Goal: Find specific page/section: Find specific page/section

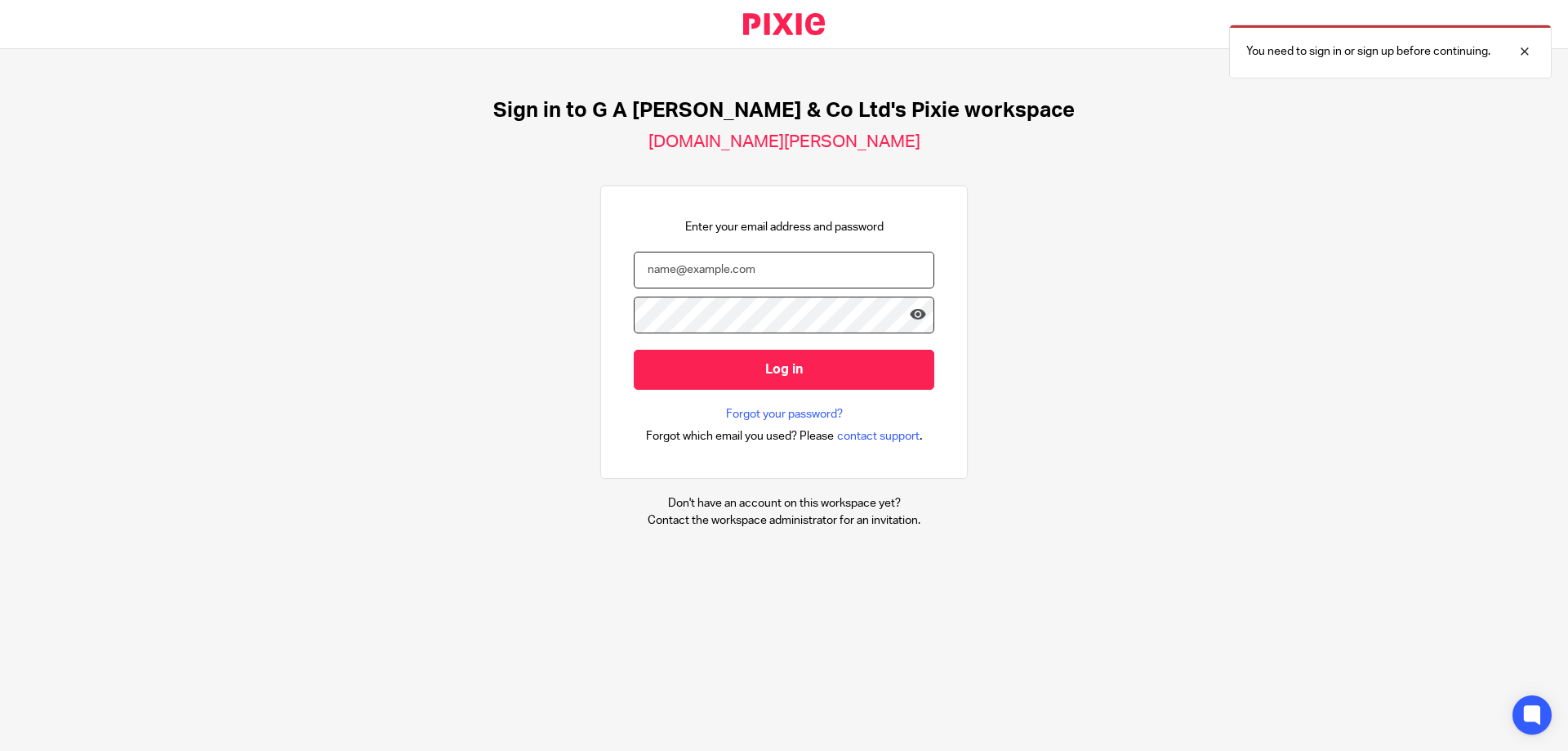
click at [770, 269] on input "email" at bounding box center [784, 269] width 301 height 36
type input "becky@nwaccountants.co.uk"
click at [634, 350] on input "Log in" at bounding box center [784, 369] width 301 height 40
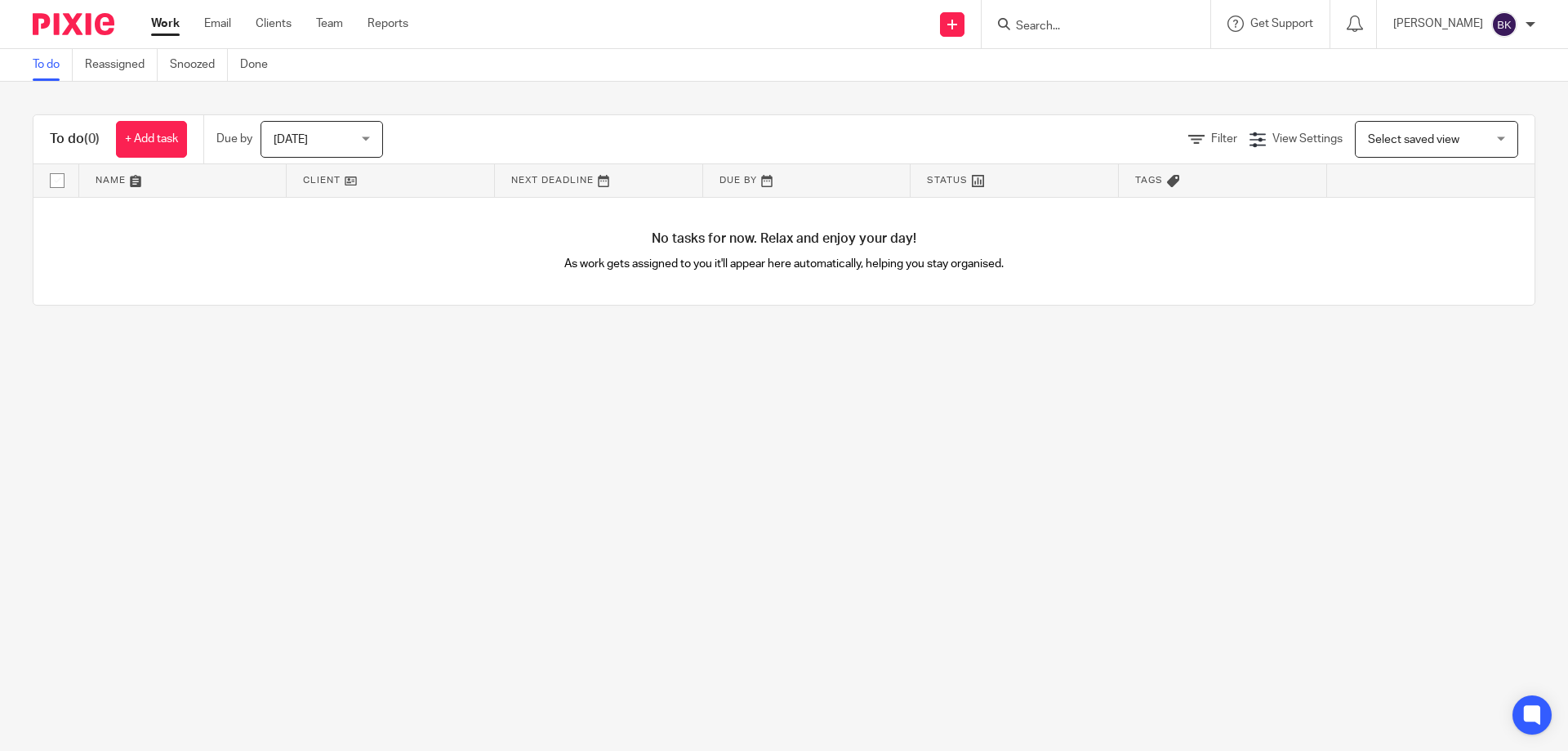
click at [1079, 23] on input "Search" at bounding box center [1088, 27] width 147 height 15
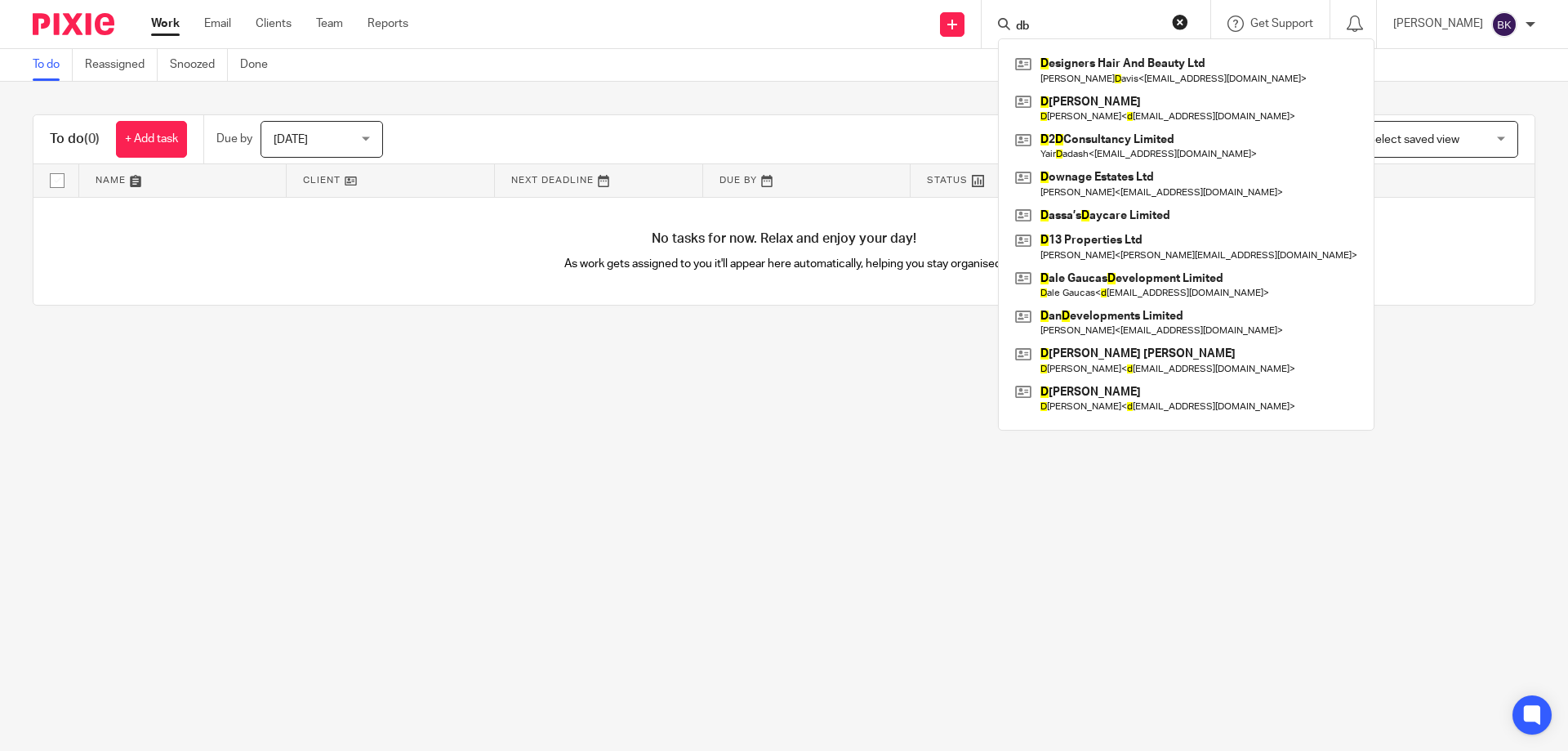
type input "d"
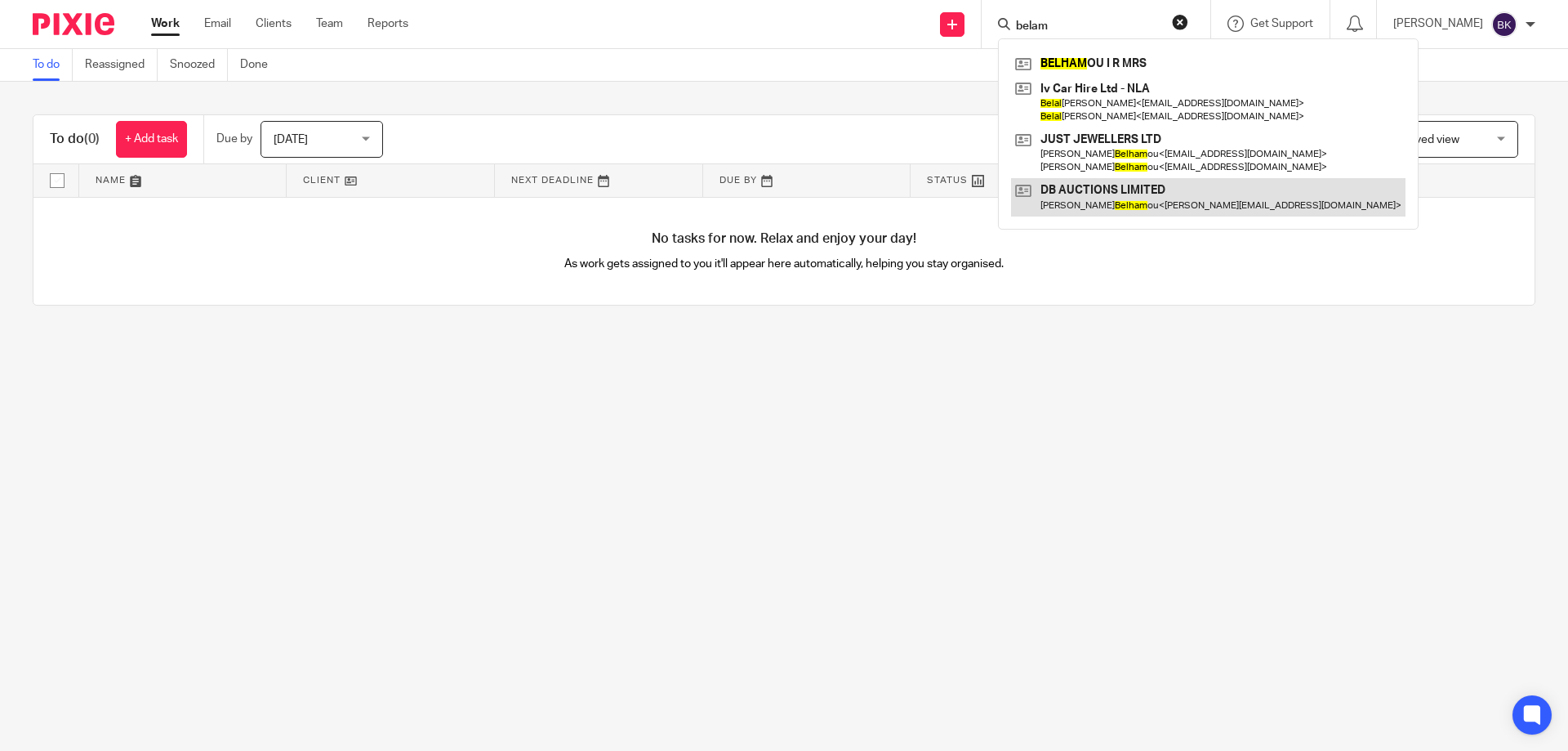
type input "belam"
click at [1147, 197] on link at bounding box center [1209, 196] width 395 height 37
